Goal: Check status

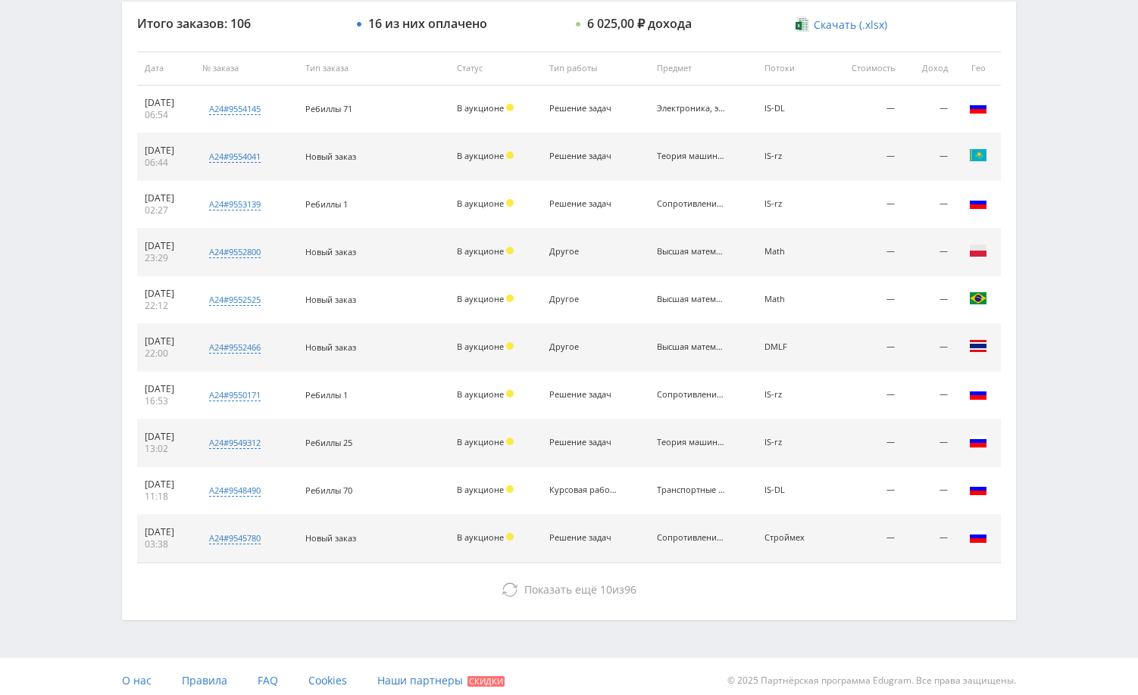
scroll to position [576, 0]
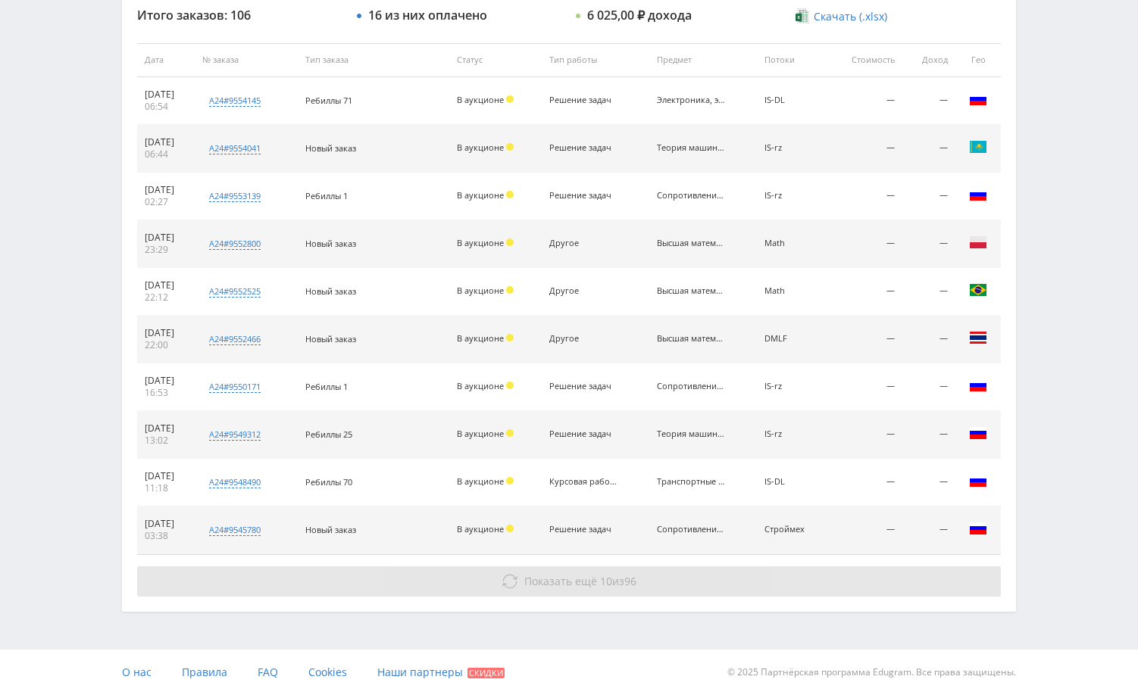
click at [795, 574] on button "Показать ещё 10 из 96" at bounding box center [568, 581] width 863 height 30
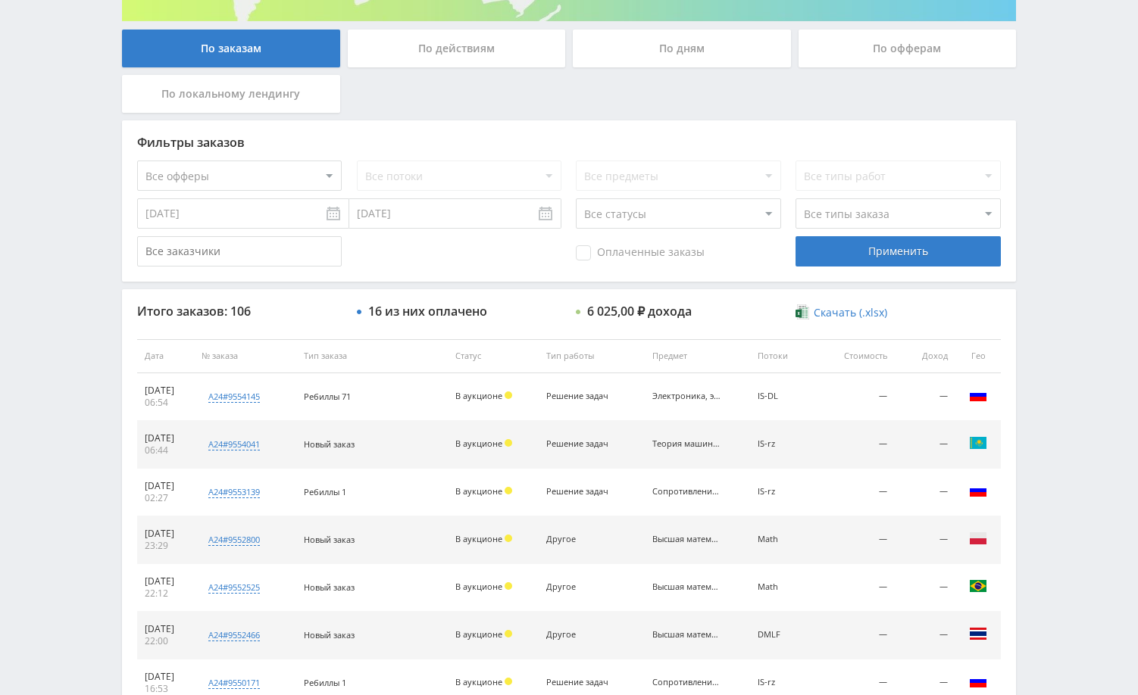
scroll to position [303, 0]
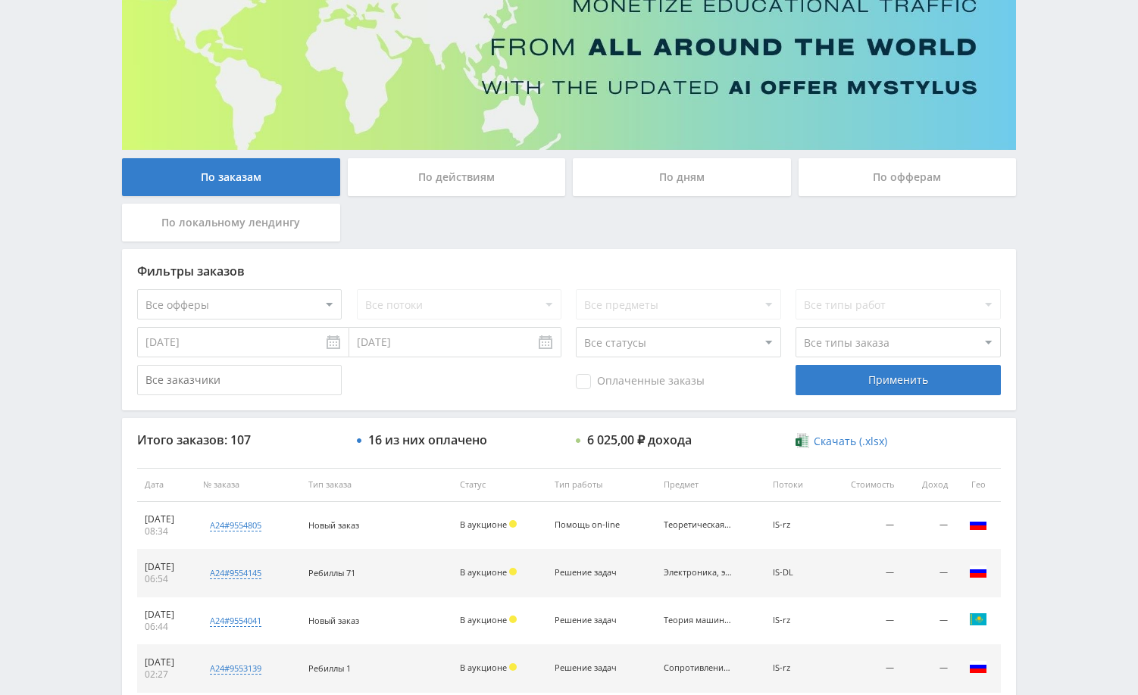
scroll to position [303, 0]
